Goal: Complete application form

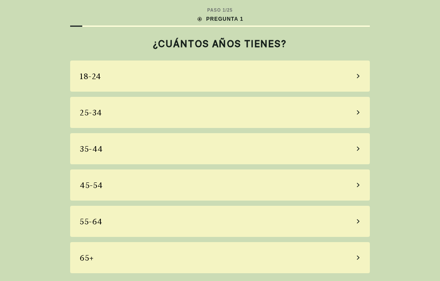
click at [356, 186] on icon at bounding box center [358, 185] width 4 height 8
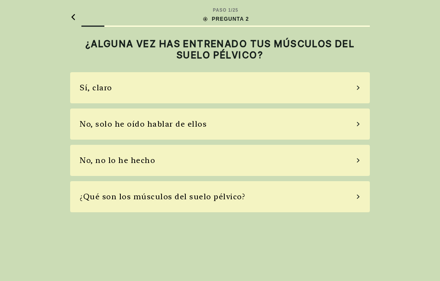
click at [355, 161] on div "No, no lo he hecho" at bounding box center [220, 160] width 300 height 31
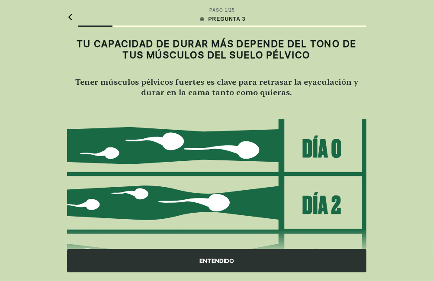
click at [216, 262] on div "ENTENDIDO" at bounding box center [217, 260] width 300 height 23
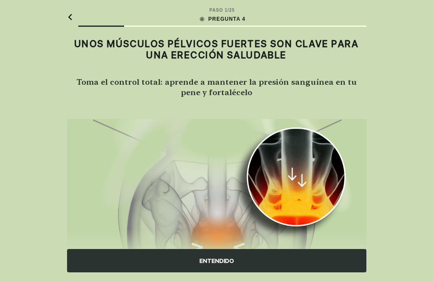
click at [218, 262] on div "ENTENDIDO" at bounding box center [217, 260] width 300 height 23
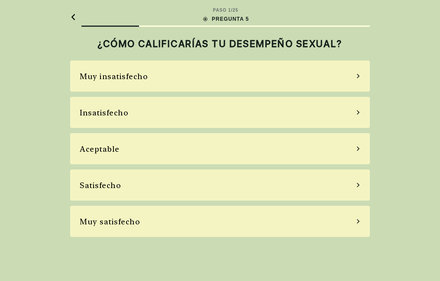
click at [356, 189] on div "Satisfecho" at bounding box center [220, 185] width 300 height 31
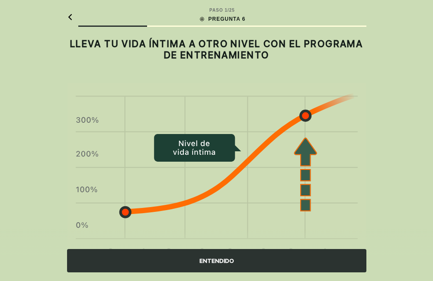
click at [225, 258] on div "ENTENDIDO" at bounding box center [217, 260] width 300 height 23
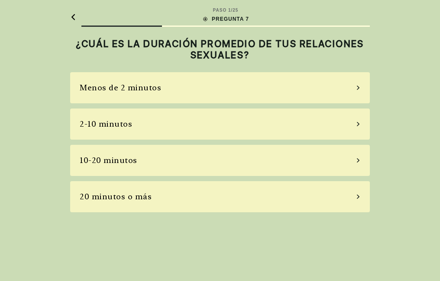
click at [358, 197] on icon at bounding box center [358, 197] width 4 height 8
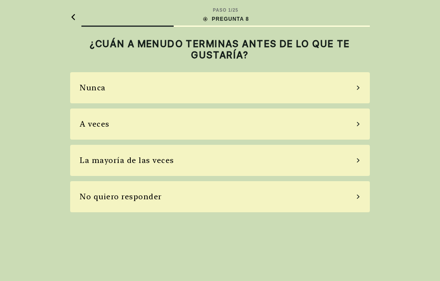
click at [359, 125] on icon at bounding box center [358, 124] width 4 height 8
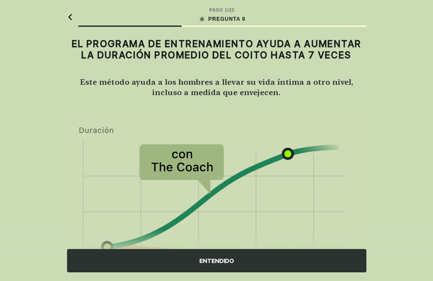
click at [233, 262] on div "ENTENDIDO" at bounding box center [217, 260] width 300 height 23
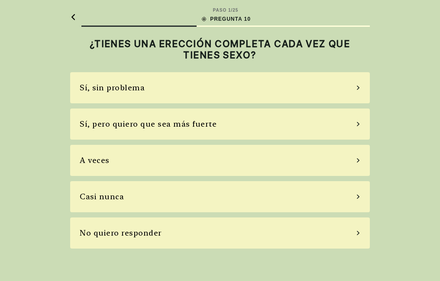
click at [356, 126] on icon at bounding box center [358, 124] width 4 height 8
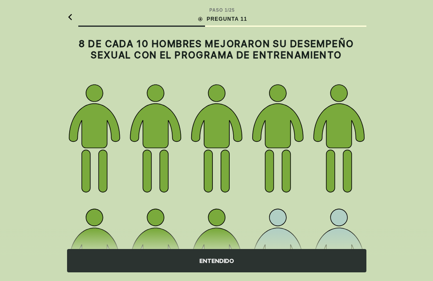
click at [231, 260] on div "ENTENDIDO" at bounding box center [217, 260] width 300 height 23
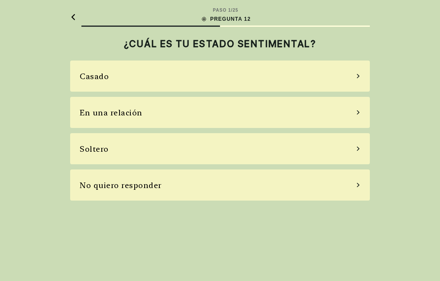
click at [355, 111] on div "En una relación" at bounding box center [220, 112] width 300 height 31
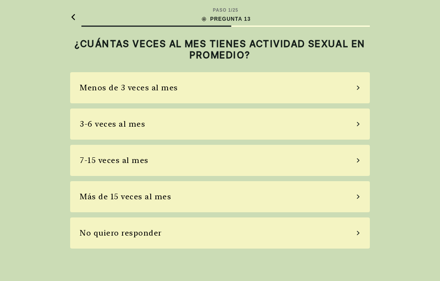
click at [356, 162] on icon at bounding box center [358, 161] width 4 height 8
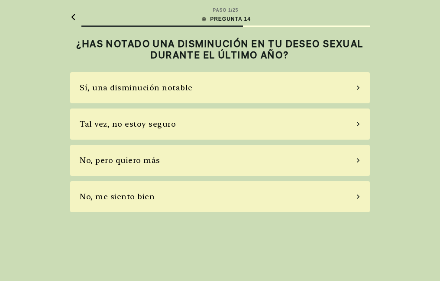
click at [358, 162] on icon at bounding box center [358, 161] width 4 height 8
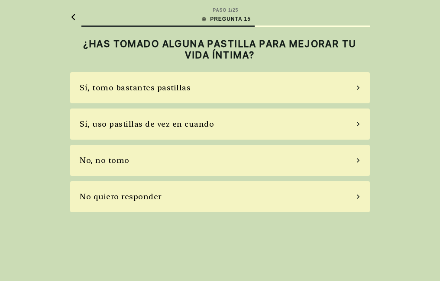
click at [360, 160] on icon at bounding box center [358, 161] width 4 height 8
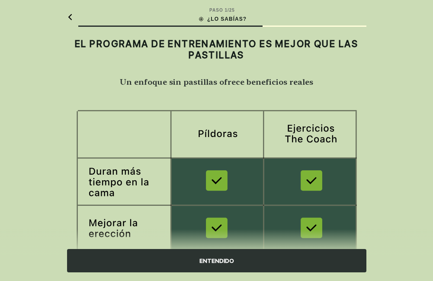
click at [232, 258] on div "ENTENDIDO" at bounding box center [217, 260] width 300 height 23
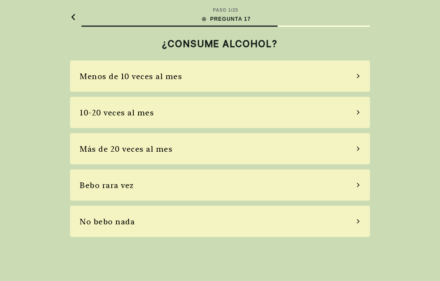
click at [356, 186] on icon at bounding box center [358, 185] width 4 height 8
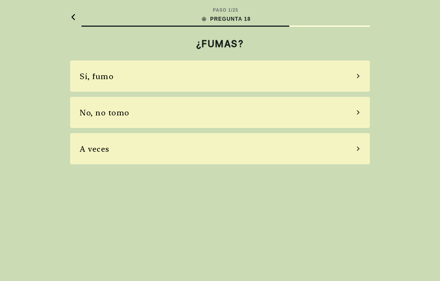
click at [359, 116] on div "No, no tomo" at bounding box center [220, 112] width 300 height 31
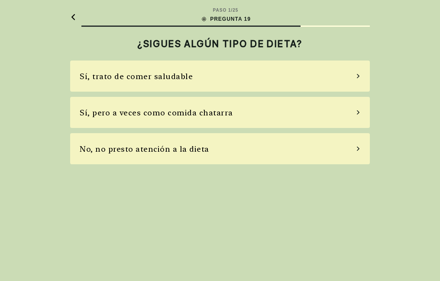
click at [358, 115] on div "Sí, pero a veces como comida chatarra" at bounding box center [220, 112] width 300 height 31
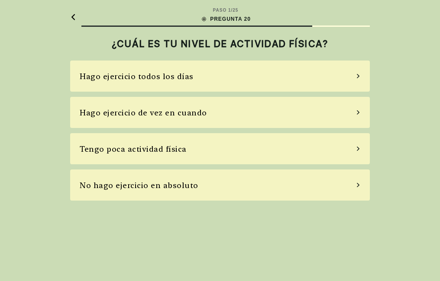
click at [358, 78] on icon at bounding box center [358, 76] width 3 height 4
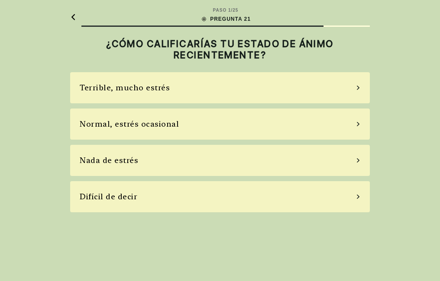
click at [362, 126] on div "Normal, estrés ocasional" at bounding box center [220, 124] width 300 height 31
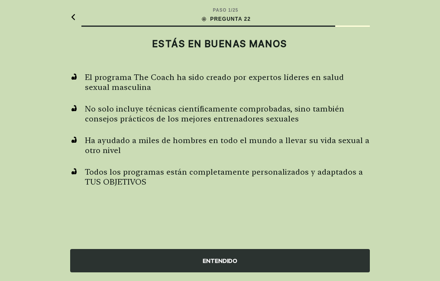
click at [254, 254] on div "ENTENDIDO" at bounding box center [220, 260] width 300 height 23
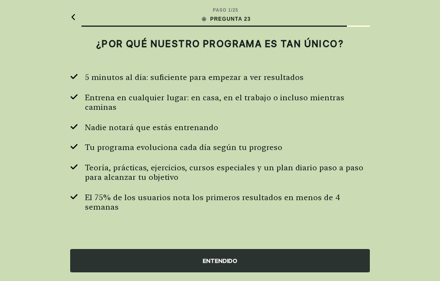
click at [261, 262] on div "ENTENDIDO" at bounding box center [220, 260] width 300 height 23
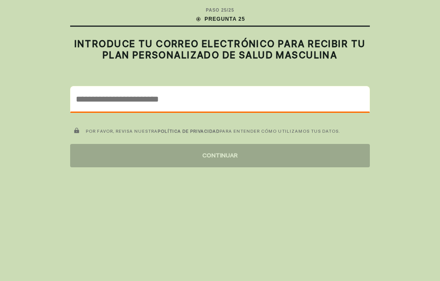
click at [105, 101] on input "email" at bounding box center [220, 99] width 299 height 25
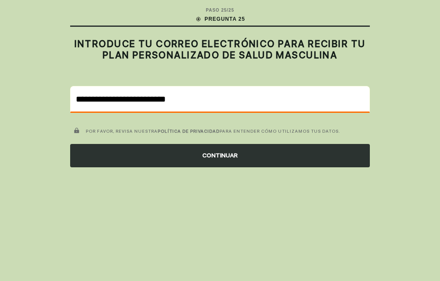
type input "**********"
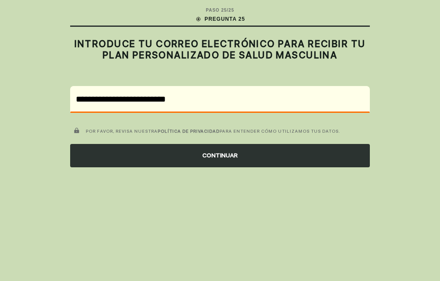
click at [224, 154] on div "CONTINUAR" at bounding box center [220, 155] width 300 height 23
